Goal: Task Accomplishment & Management: Manage account settings

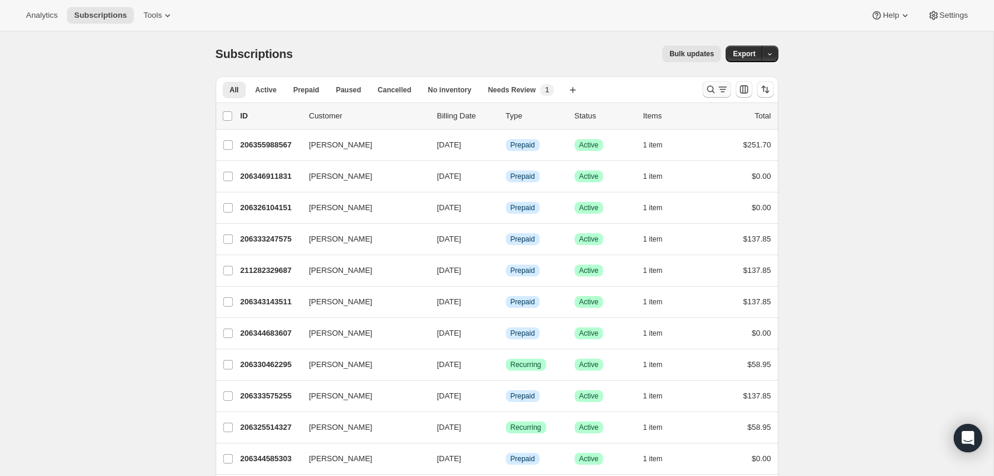
click at [717, 89] on icon "Search and filter results" at bounding box center [723, 90] width 12 height 12
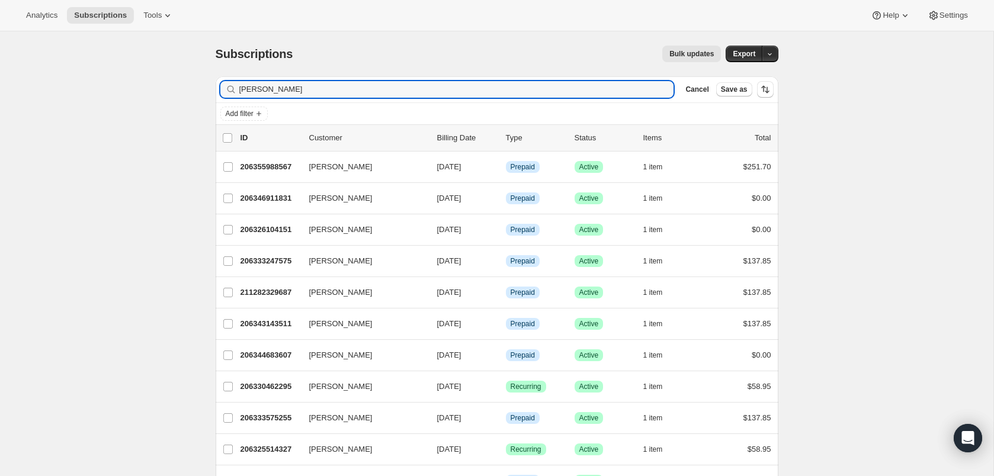
type input "[PERSON_NAME]"
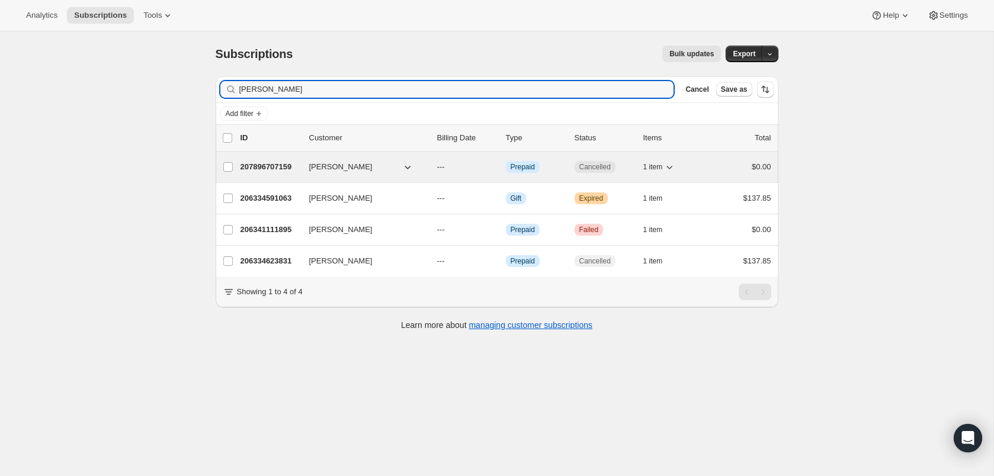
click at [248, 172] on p "207896707159" at bounding box center [269, 167] width 59 height 12
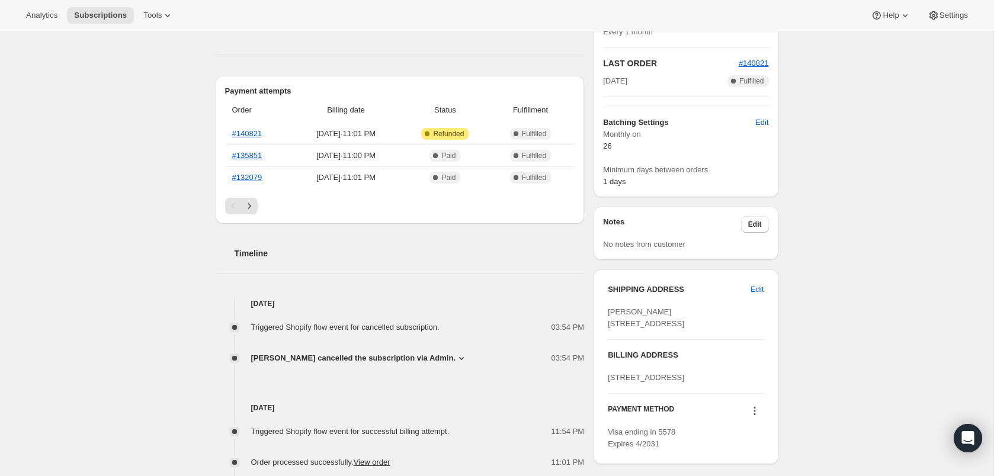
scroll to position [258, 0]
click at [437, 356] on span "[PERSON_NAME] cancelled the subscription via Admin." at bounding box center [353, 357] width 205 height 12
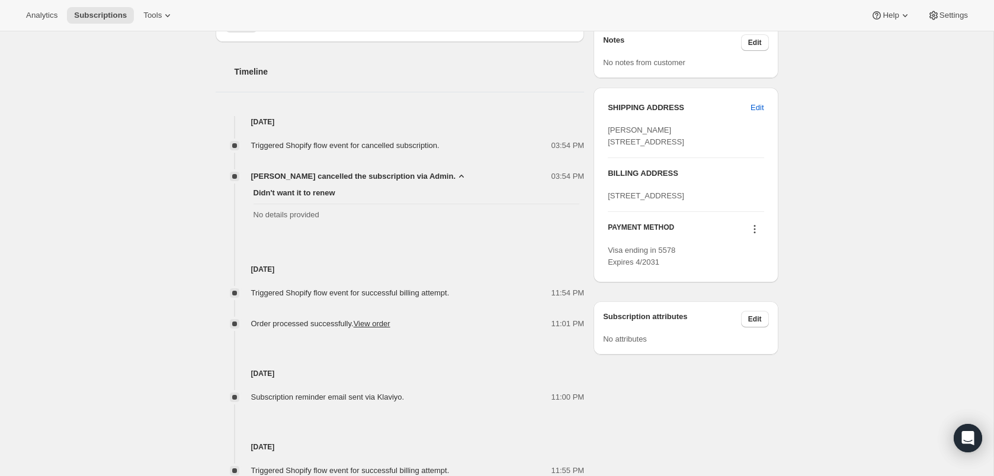
scroll to position [206, 0]
